Goal: Task Accomplishment & Management: Use online tool/utility

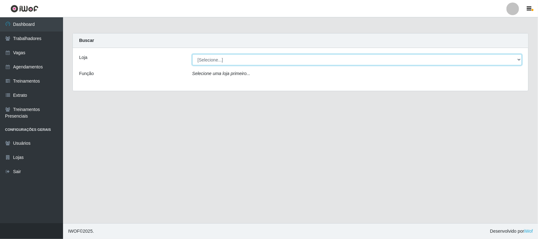
click at [204, 65] on select "[Selecione...] Nordestão - [GEOGRAPHIC_DATA]" at bounding box center [357, 59] width 330 height 11
select select "382"
click at [192, 54] on select "[Selecione...] Nordestão - [GEOGRAPHIC_DATA]" at bounding box center [357, 59] width 330 height 11
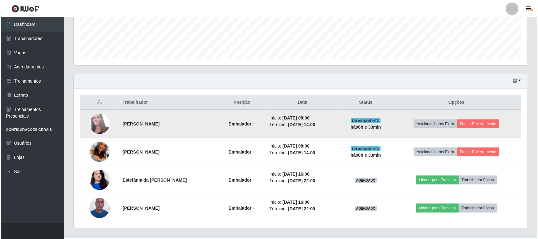
scroll to position [180, 0]
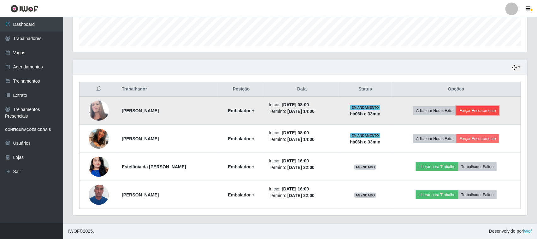
click at [481, 111] on button "Forçar Encerramento" at bounding box center [477, 110] width 42 height 9
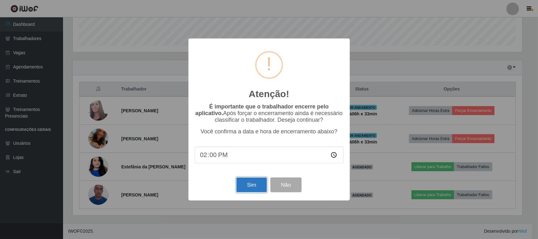
click at [250, 188] on button "Sim" at bounding box center [252, 185] width 31 height 15
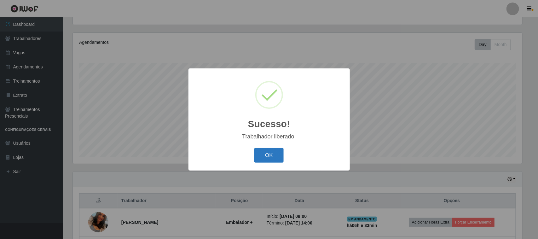
click at [268, 154] on button "OK" at bounding box center [269, 155] width 29 height 15
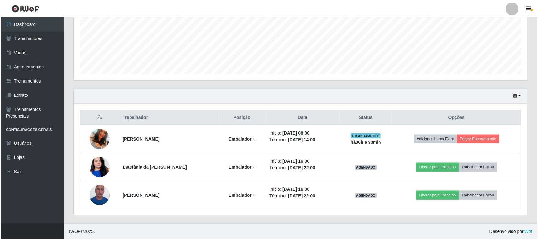
scroll to position [152, 0]
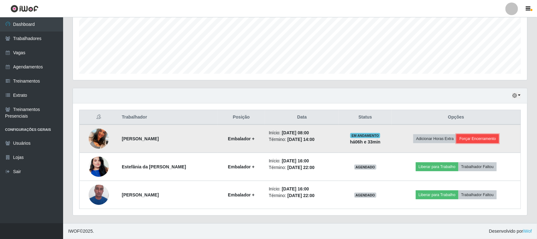
click at [489, 139] on button "Forçar Encerramento" at bounding box center [477, 138] width 42 height 9
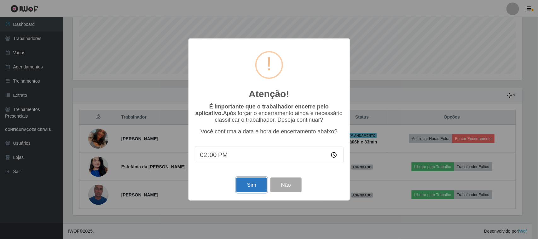
click at [245, 190] on button "Sim" at bounding box center [252, 185] width 31 height 15
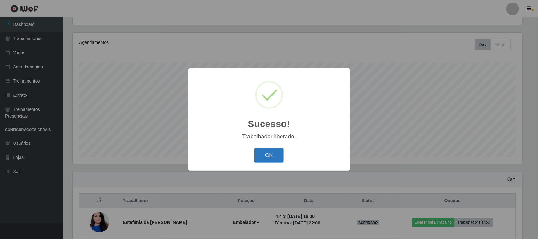
click at [270, 157] on button "OK" at bounding box center [269, 155] width 29 height 15
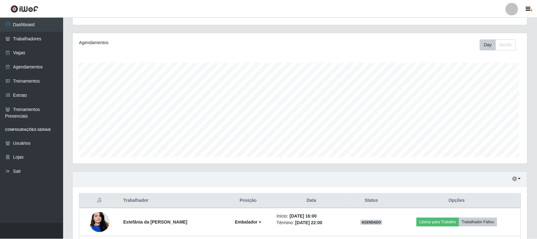
scroll to position [131, 454]
